Goal: Task Accomplishment & Management: Use online tool/utility

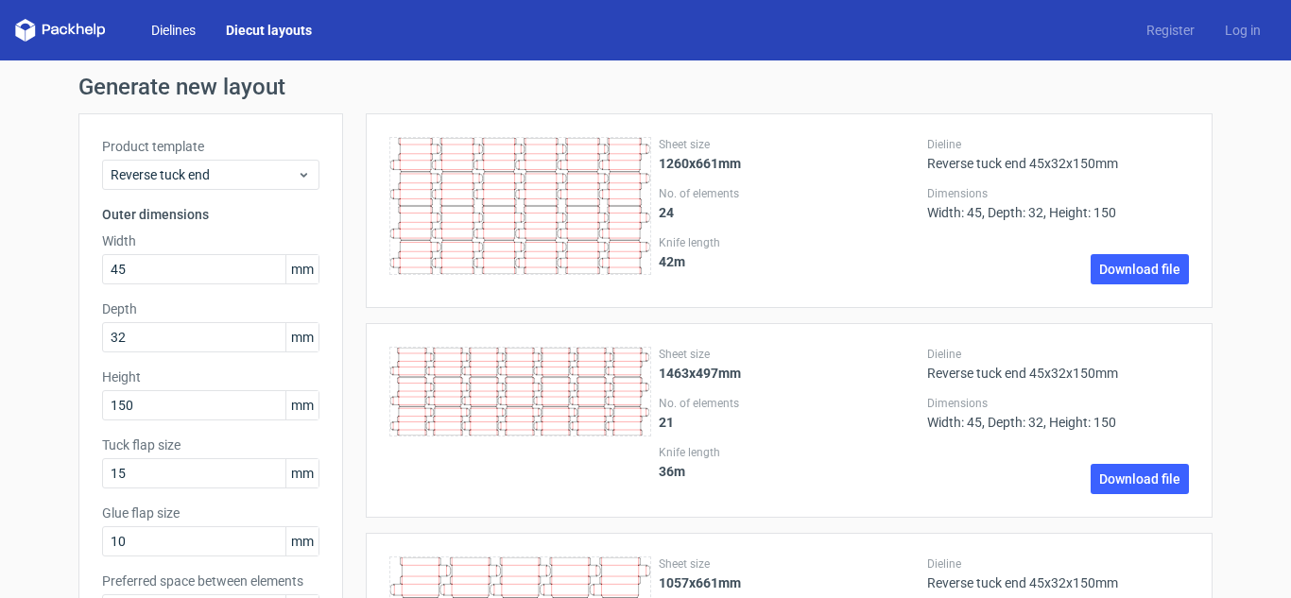
click at [186, 28] on link "Dielines" at bounding box center [173, 30] width 75 height 19
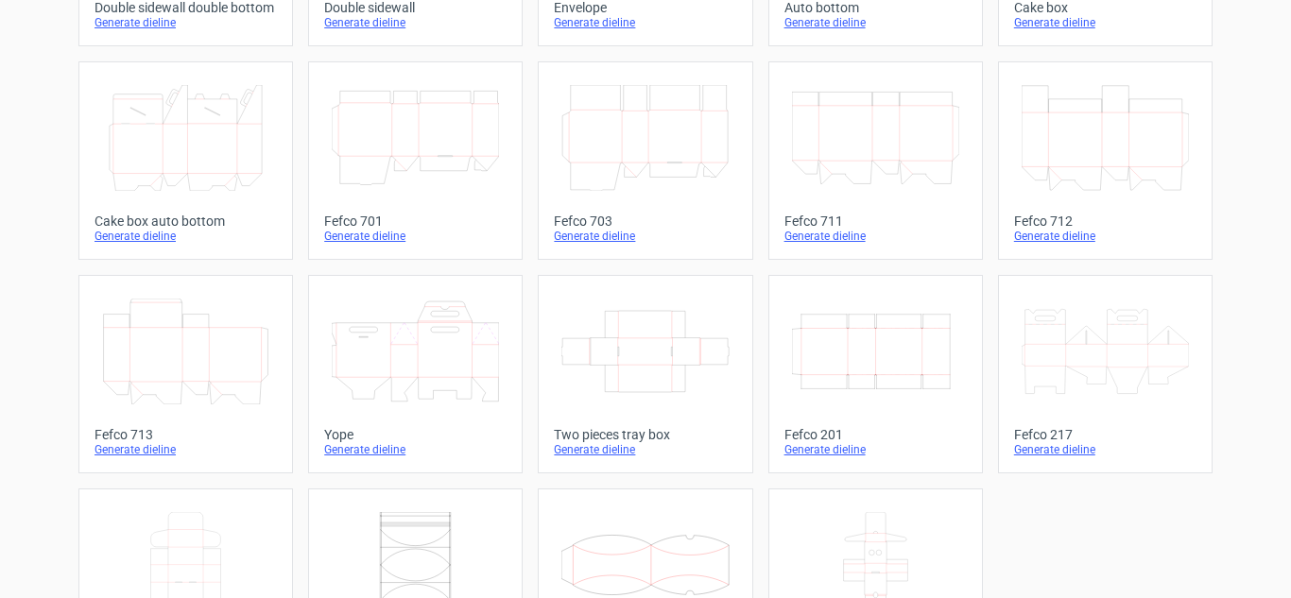
scroll to position [583, 0]
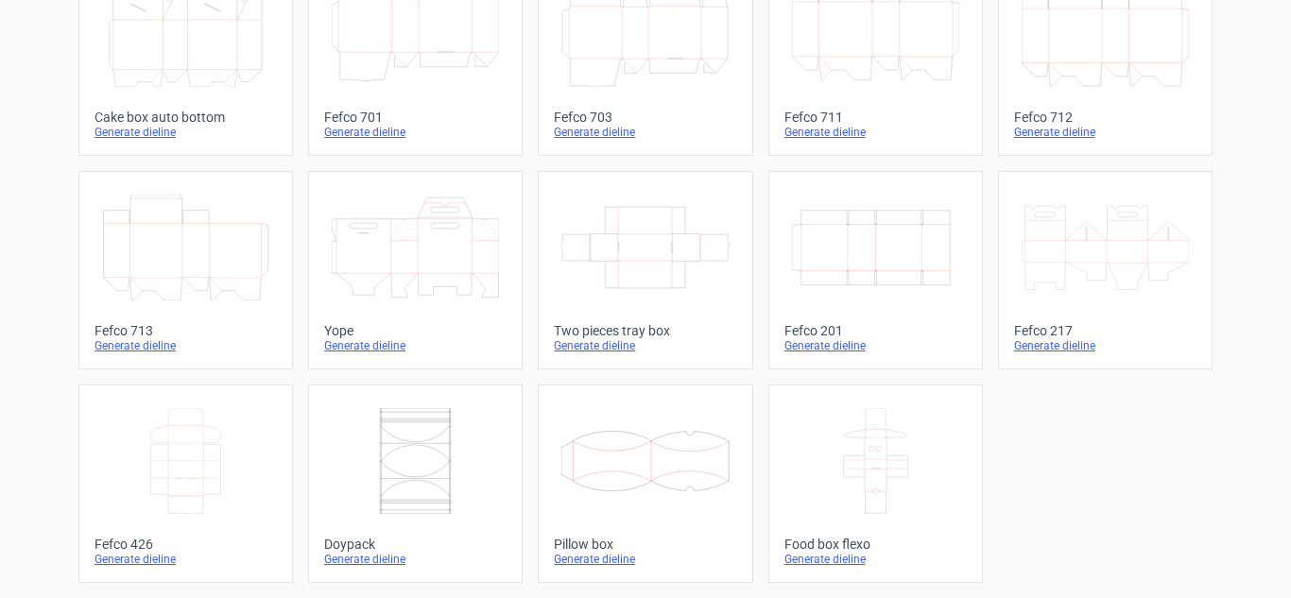
click at [863, 266] on icon "Width Depth Height" at bounding box center [875, 248] width 167 height 106
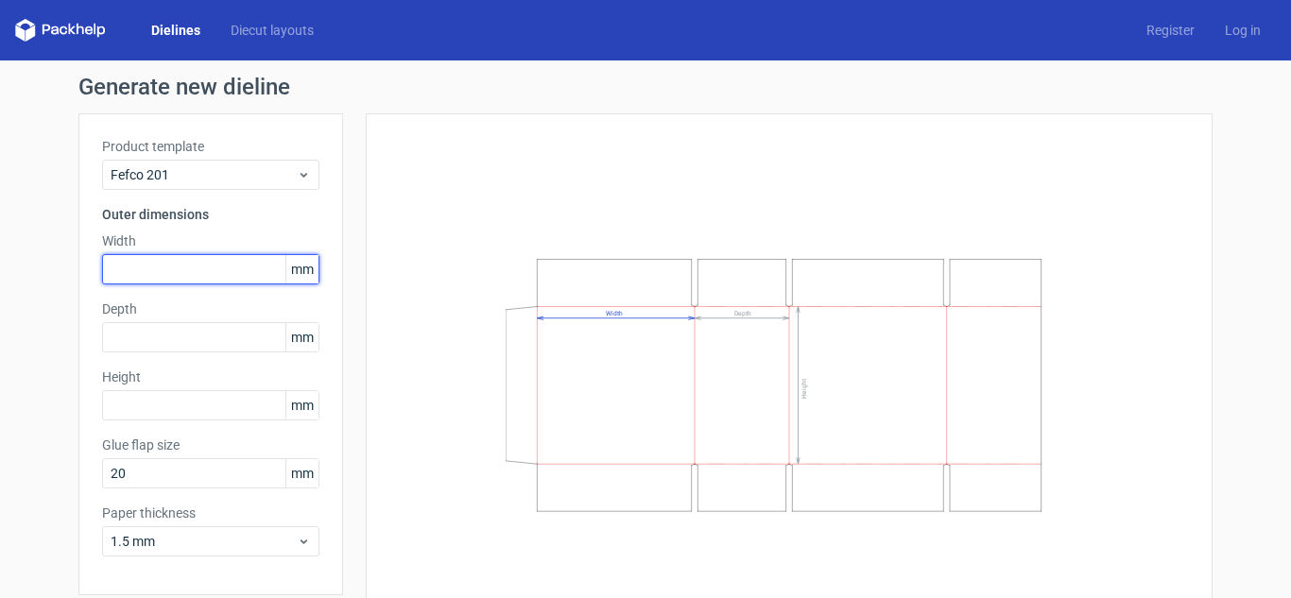
click at [227, 267] on input "text" at bounding box center [210, 269] width 217 height 30
type input "275"
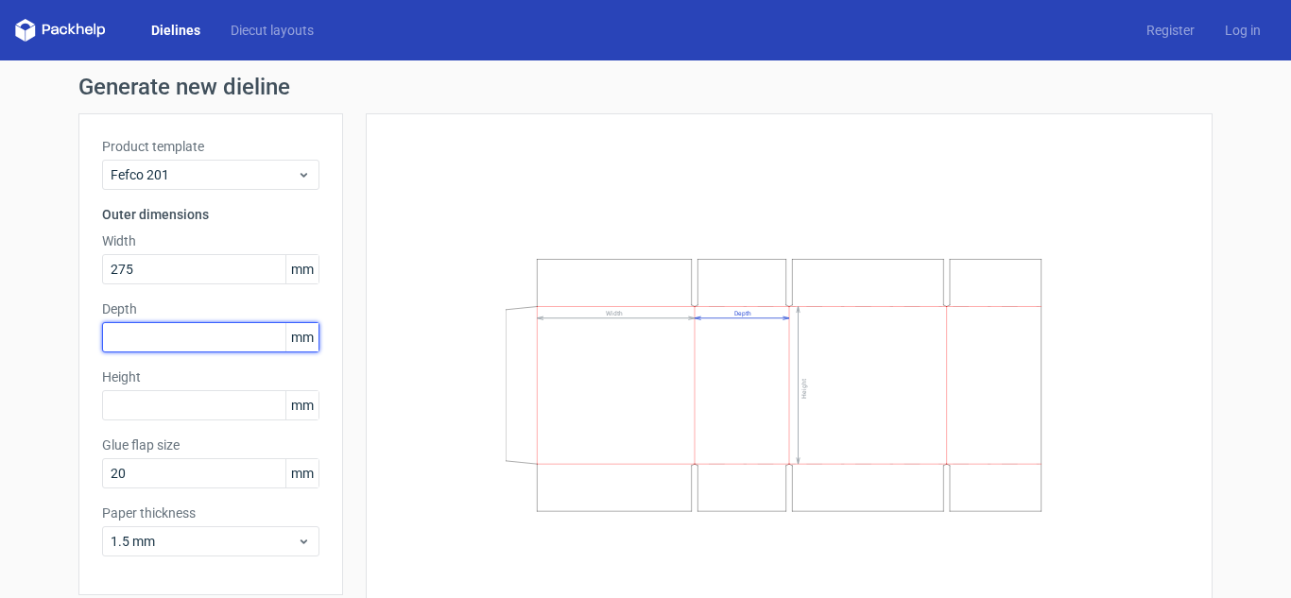
click at [199, 348] on input "text" at bounding box center [210, 337] width 217 height 30
type input "142"
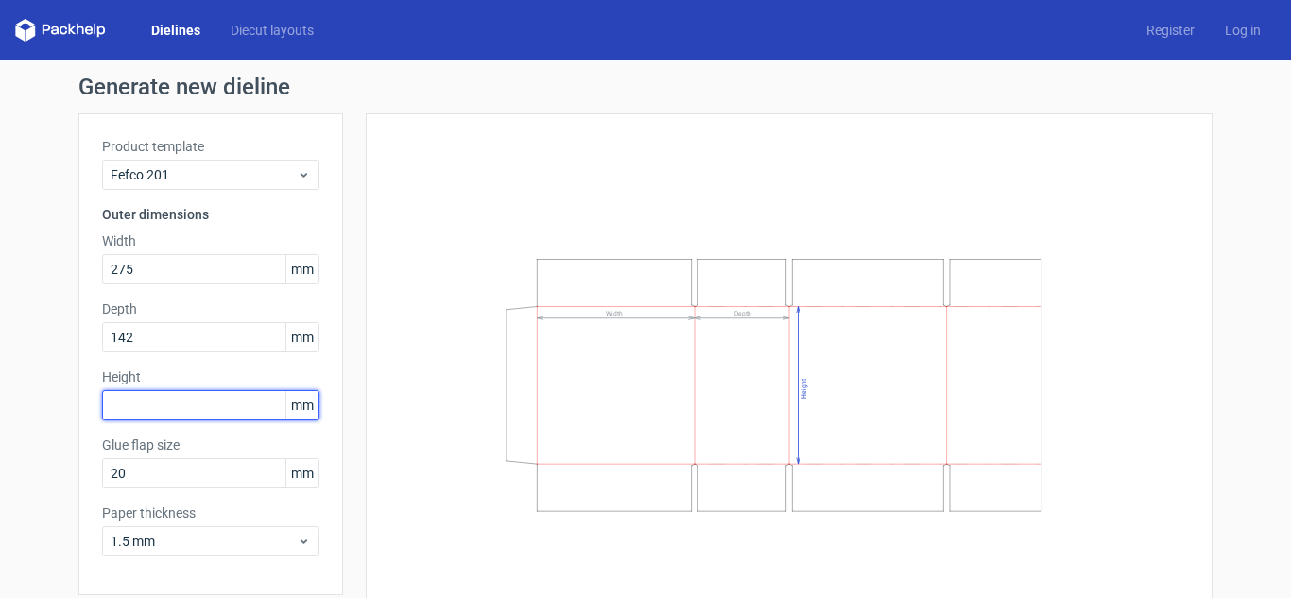
click at [190, 400] on input "text" at bounding box center [210, 405] width 217 height 30
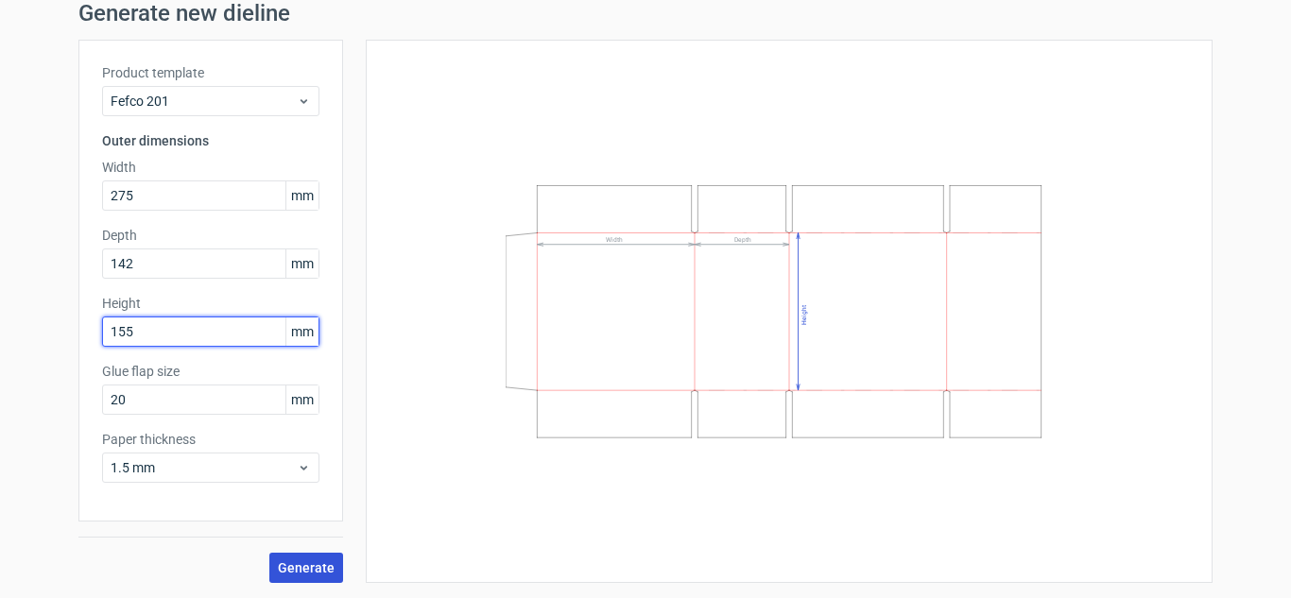
type input "155"
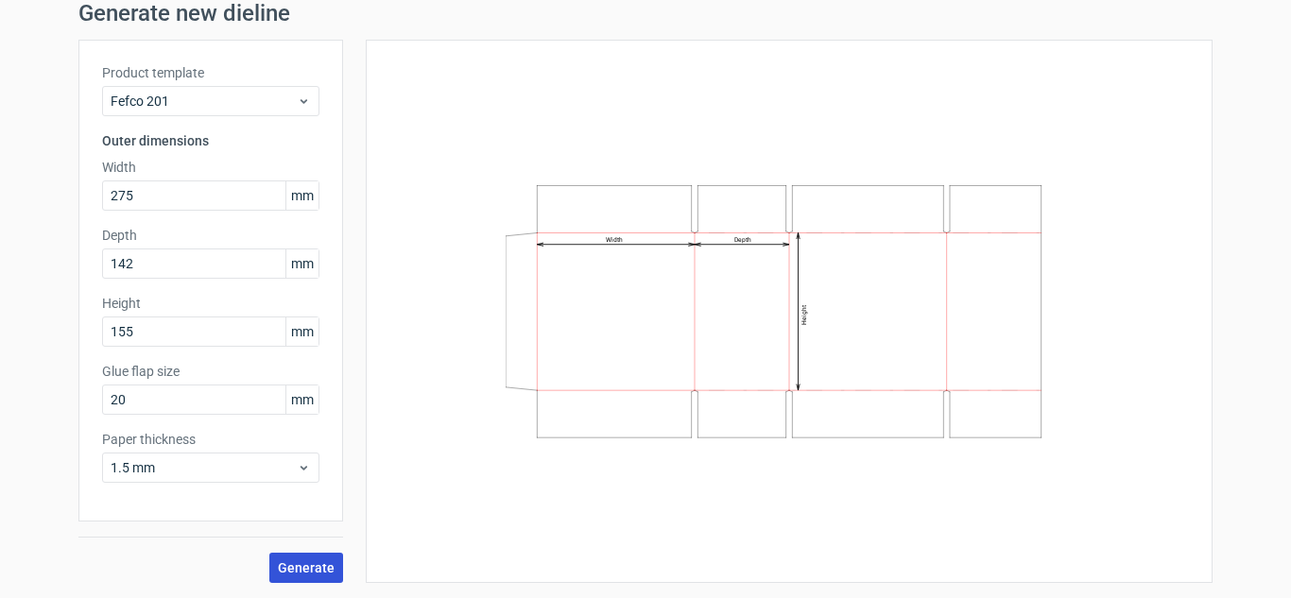
click at [288, 561] on span "Generate" at bounding box center [306, 567] width 57 height 13
